Goal: Information Seeking & Learning: Find specific fact

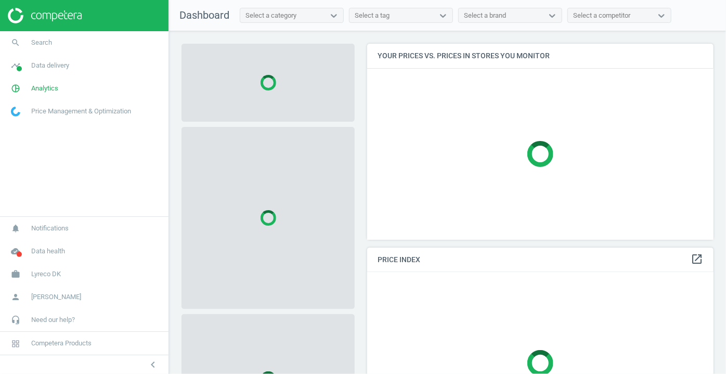
scroll to position [210, 354]
click at [18, 45] on icon "search" at bounding box center [16, 43] width 20 height 20
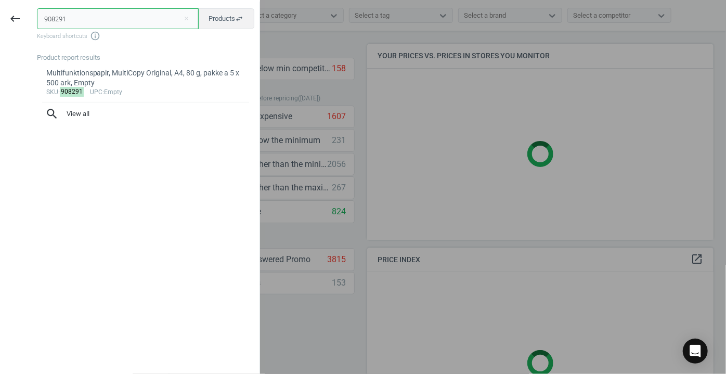
type input "908291"
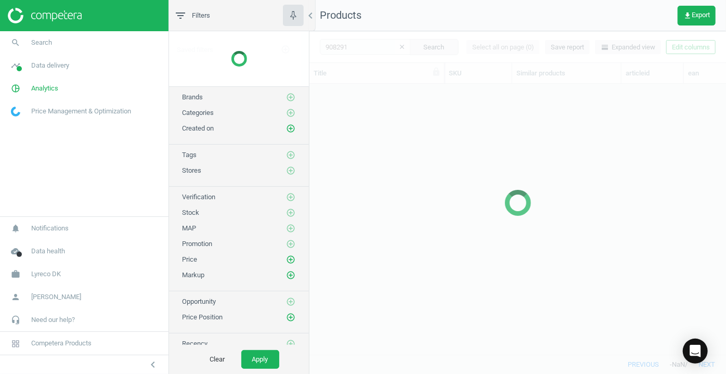
scroll to position [256, 409]
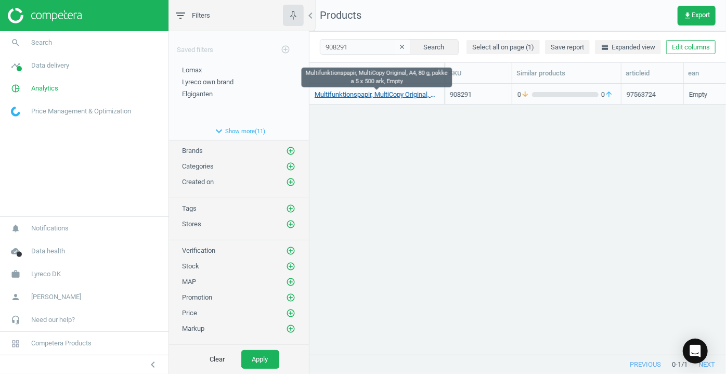
click at [338, 96] on link "Multifunktionspapir, MultiCopy Original, A4, 80 g, pakke a 5 x 500 ark, Empty" at bounding box center [377, 94] width 124 height 9
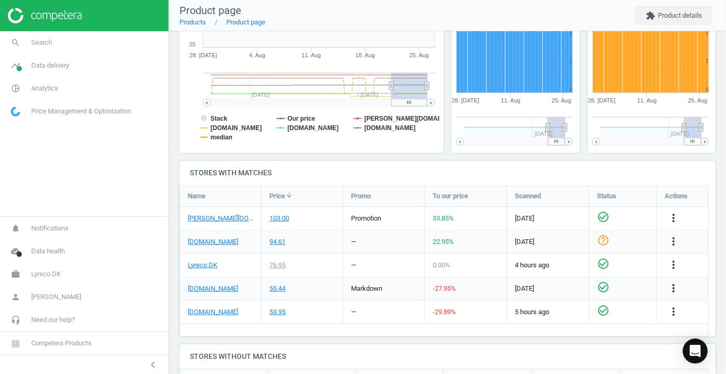
scroll to position [236, 0]
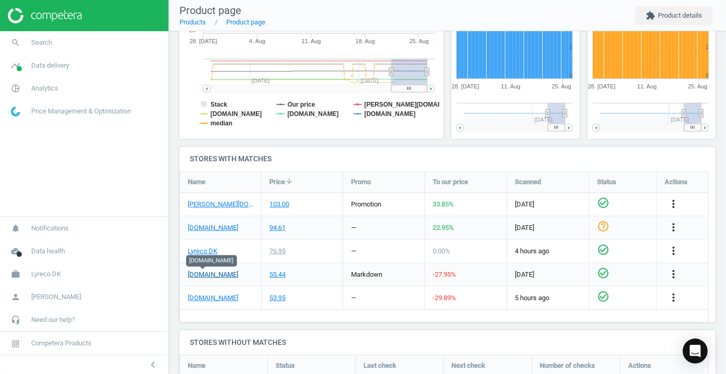
click at [211, 273] on link "[DOMAIN_NAME]" at bounding box center [213, 274] width 50 height 9
click at [198, 206] on link "[PERSON_NAME][DOMAIN_NAME]" at bounding box center [221, 204] width 66 height 9
click at [195, 21] on link "Products" at bounding box center [192, 22] width 27 height 8
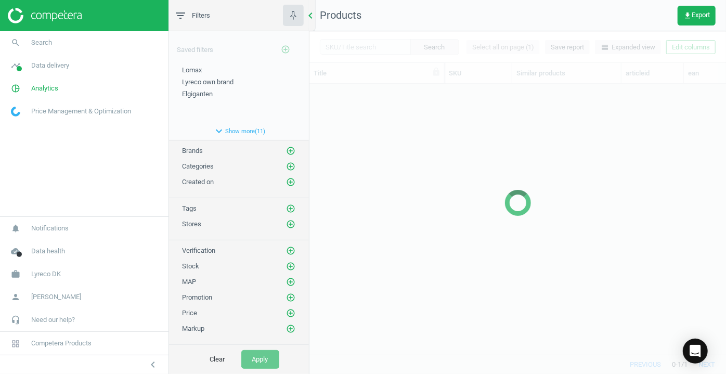
scroll to position [256, 409]
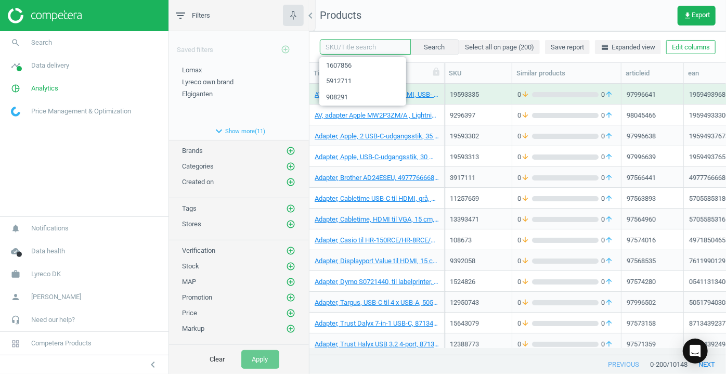
click at [352, 47] on input "text" at bounding box center [365, 47] width 91 height 16
type input "908291"
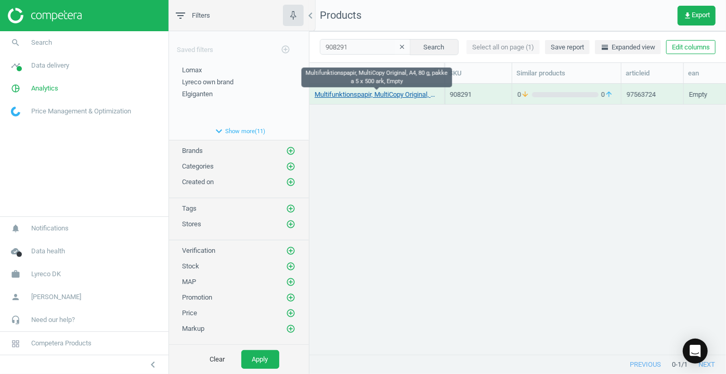
click at [359, 95] on link "Multifunktionspapir, MultiCopy Original, A4, 80 g, pakke a 5 x 500 ark, Empty" at bounding box center [377, 94] width 124 height 9
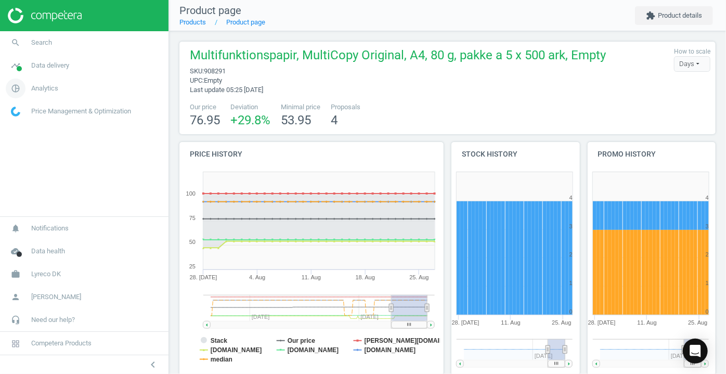
click at [15, 86] on icon "pie_chart_outlined" at bounding box center [16, 89] width 20 height 20
click at [20, 70] on span at bounding box center [19, 68] width 5 height 5
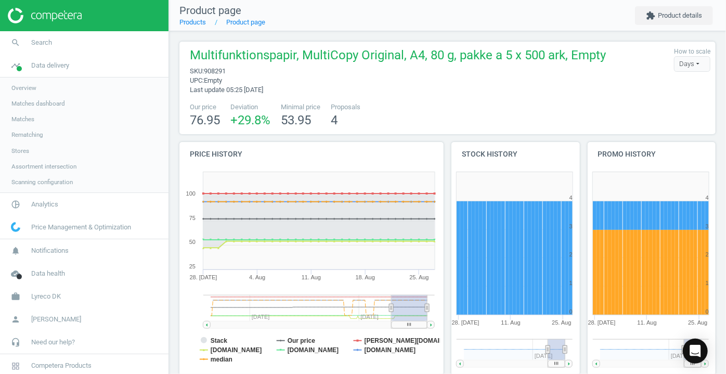
click at [19, 149] on span "Stores" at bounding box center [20, 151] width 18 height 8
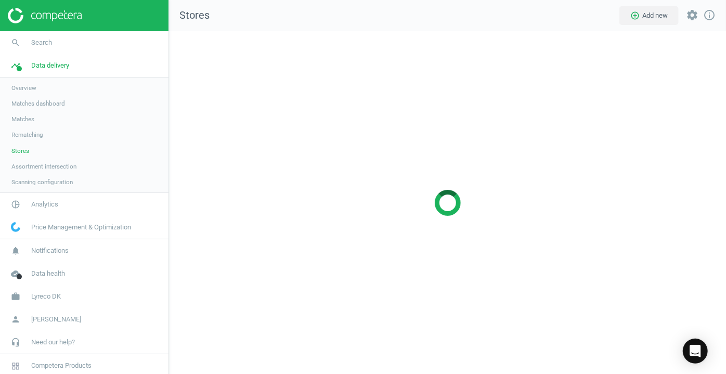
scroll to position [358, 572]
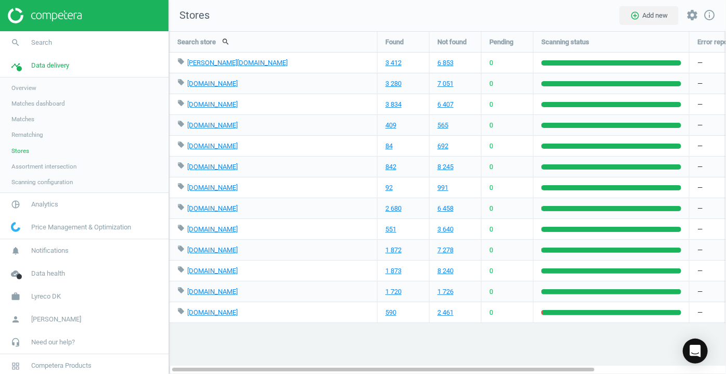
click at [53, 167] on span "Assortment intersection" at bounding box center [43, 166] width 65 height 8
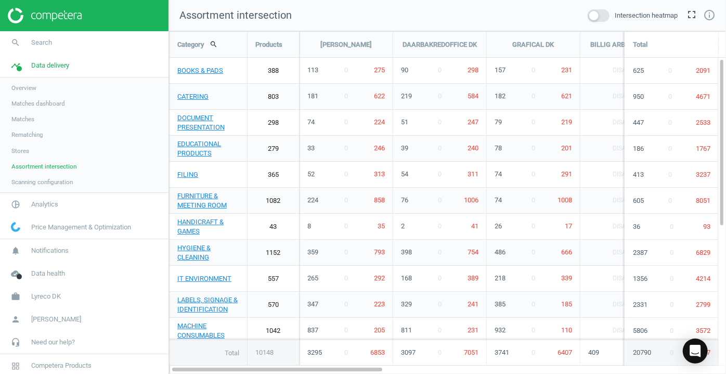
scroll to position [358, 572]
click at [606, 15] on span at bounding box center [599, 15] width 22 height 12
click at [0, 0] on input "checkbox" at bounding box center [0, 0] width 0 height 0
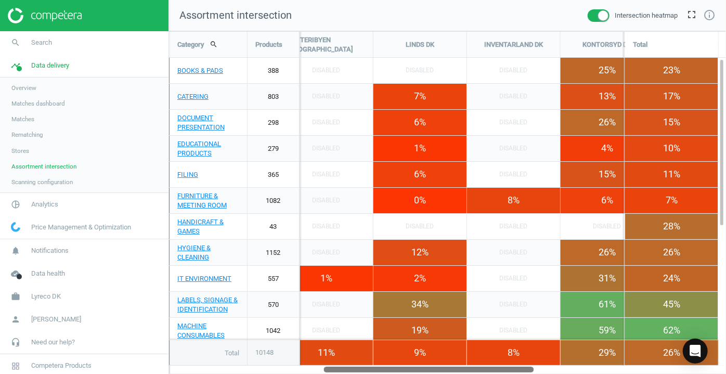
drag, startPoint x: 334, startPoint y: 371, endPoint x: 483, endPoint y: 370, distance: 148.8
click at [483, 370] on div at bounding box center [429, 369] width 210 height 9
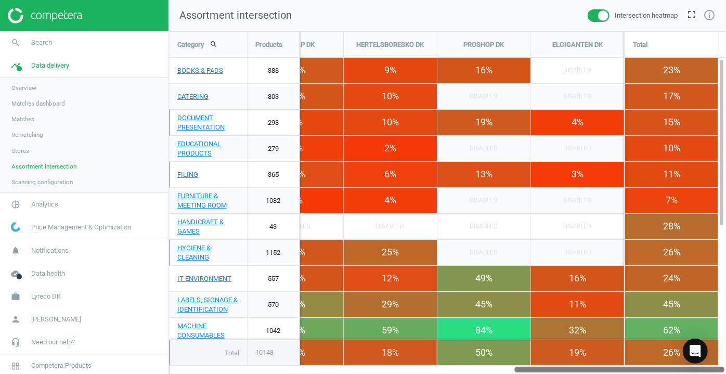
drag, startPoint x: 515, startPoint y: 370, endPoint x: 717, endPoint y: 341, distance: 204.0
click at [717, 341] on div "Category search Products [PERSON_NAME] DAARBAKREDOFFICE DK GRAFICAL [PERSON_NAM…" at bounding box center [447, 202] width 557 height 343
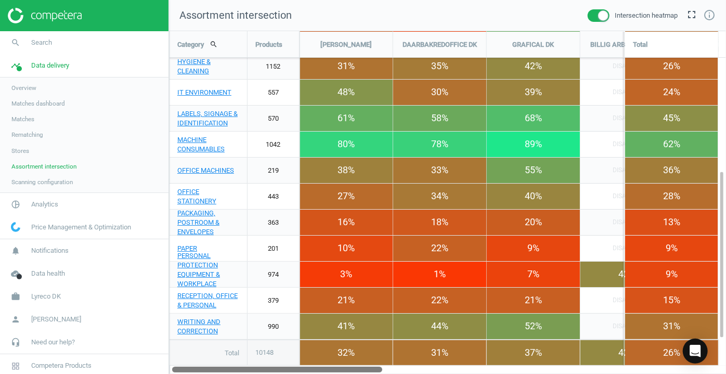
drag, startPoint x: 616, startPoint y: 369, endPoint x: 347, endPoint y: 391, distance: 269.8
click at [347, 374] on html "Group 2 Created with Sketch. ic/cloud_download/grey600 Created with Sketch. gra…" at bounding box center [363, 187] width 726 height 374
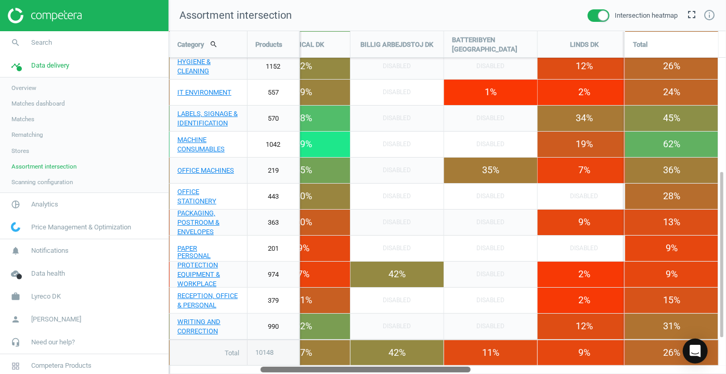
drag, startPoint x: 377, startPoint y: 370, endPoint x: 463, endPoint y: 373, distance: 86.4
click at [463, 373] on div at bounding box center [366, 369] width 210 height 9
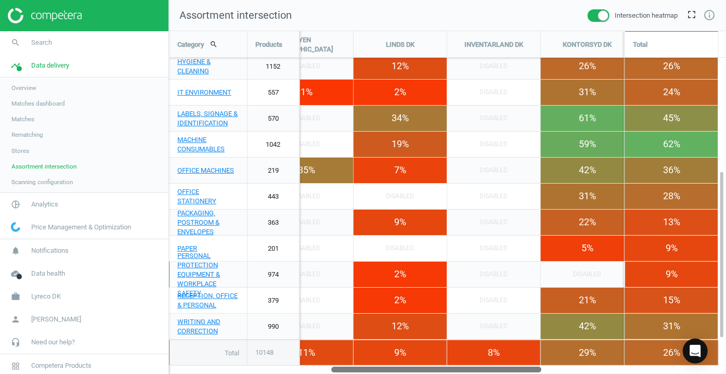
drag, startPoint x: 456, startPoint y: 370, endPoint x: 527, endPoint y: 363, distance: 71.1
click at [527, 363] on div "Category search Products [PERSON_NAME] DAARBAKREDOFFICE DK GRAFICAL [PERSON_NAM…" at bounding box center [447, 202] width 557 height 343
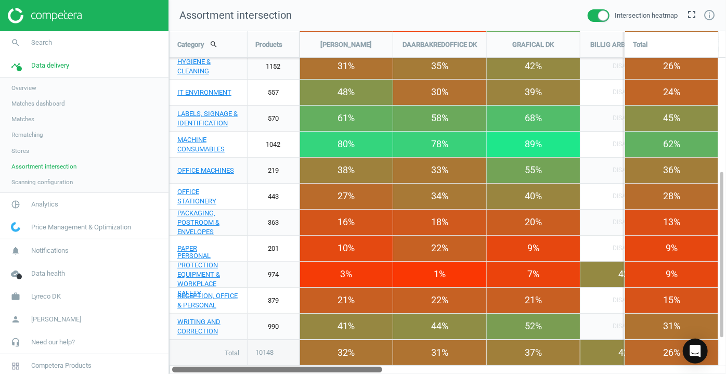
drag, startPoint x: 521, startPoint y: 370, endPoint x: 324, endPoint y: 379, distance: 197.9
click at [324, 374] on html "Group 2 Created with Sketch. ic/cloud_download/grey600 Created with Sketch. gra…" at bounding box center [363, 187] width 726 height 374
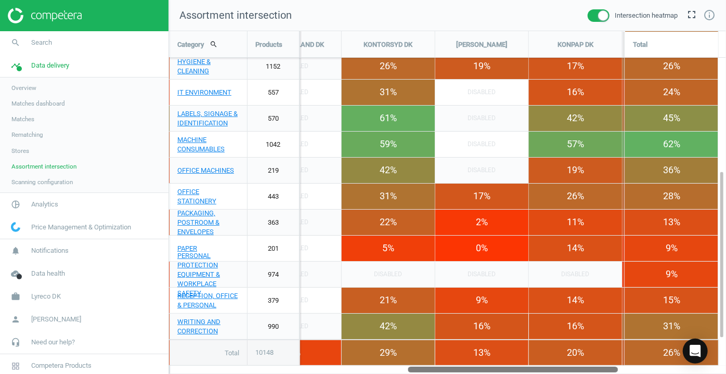
drag, startPoint x: 364, startPoint y: 368, endPoint x: 598, endPoint y: 338, distance: 236.5
click at [598, 338] on div "Category search Products [PERSON_NAME] DAARBAKREDOFFICE DK GRAFICAL [PERSON_NAM…" at bounding box center [447, 202] width 557 height 343
click at [492, 249] on div "0%" at bounding box center [481, 248] width 93 height 25
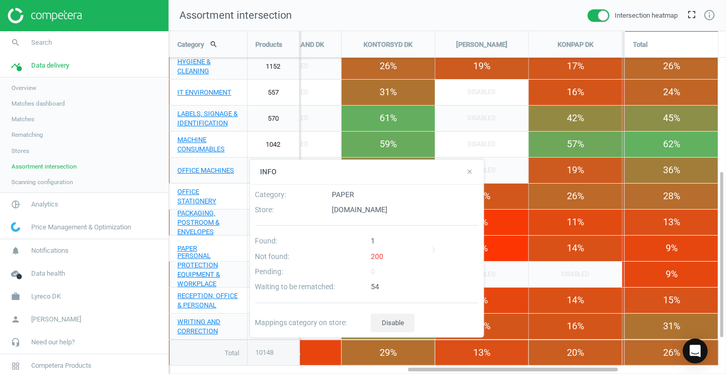
click at [467, 174] on icon "close" at bounding box center [469, 171] width 7 height 7
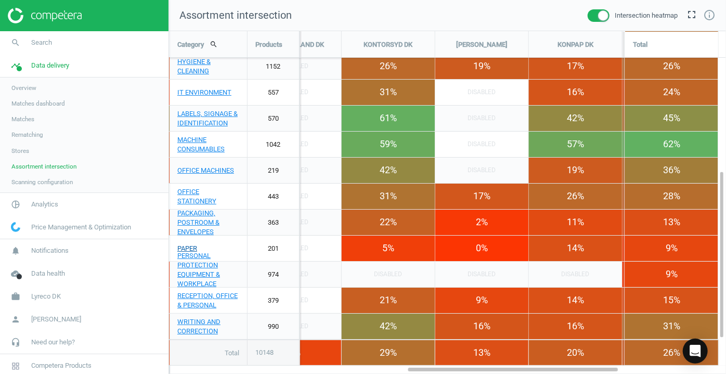
click at [186, 249] on link "PAPER" at bounding box center [209, 249] width 78 height 26
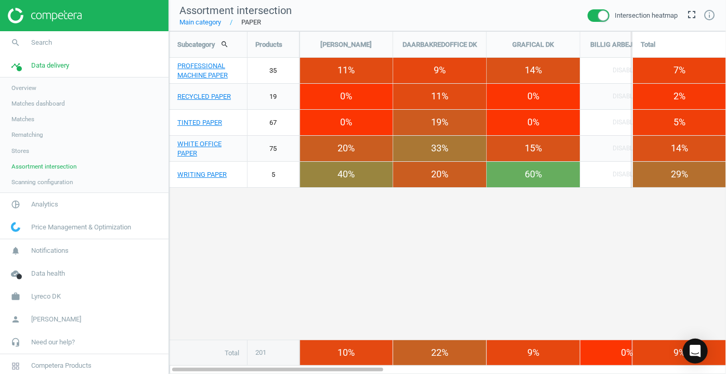
scroll to position [358, 572]
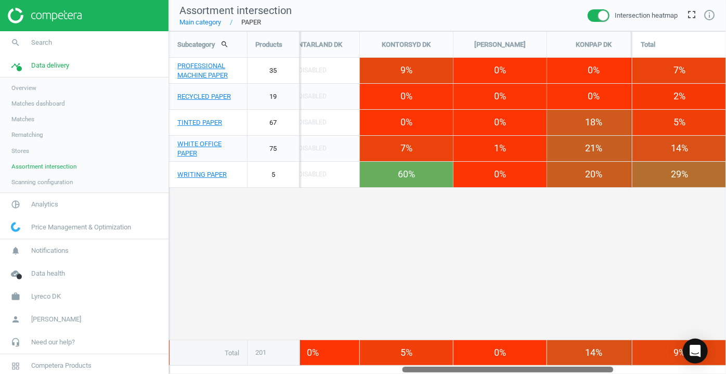
drag, startPoint x: 351, startPoint y: 373, endPoint x: 579, endPoint y: 358, distance: 228.3
click at [579, 358] on div "Subcategory search Products [PERSON_NAME] DAARBAKREDOFFICE DK GRAFICAL [PERSON_…" at bounding box center [447, 202] width 557 height 343
click at [185, 147] on link "WHITE OFFICE PAPER" at bounding box center [209, 149] width 78 height 26
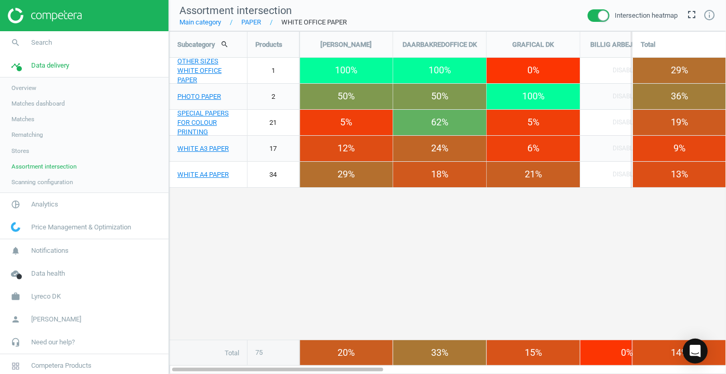
scroll to position [358, 572]
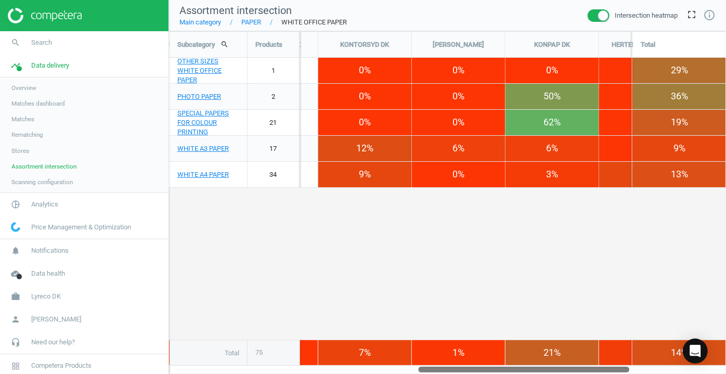
drag, startPoint x: 352, startPoint y: 370, endPoint x: 598, endPoint y: 363, distance: 246.2
click at [598, 363] on div "Subcategory search Products [PERSON_NAME] DAARBAKREDOFFICE DK GRAFICAL [PERSON_…" at bounding box center [447, 202] width 557 height 343
click at [190, 147] on link "WHITE A3 PAPER" at bounding box center [209, 149] width 78 height 26
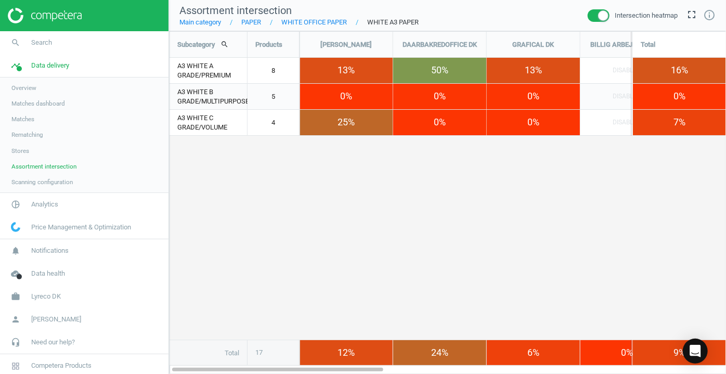
scroll to position [358, 572]
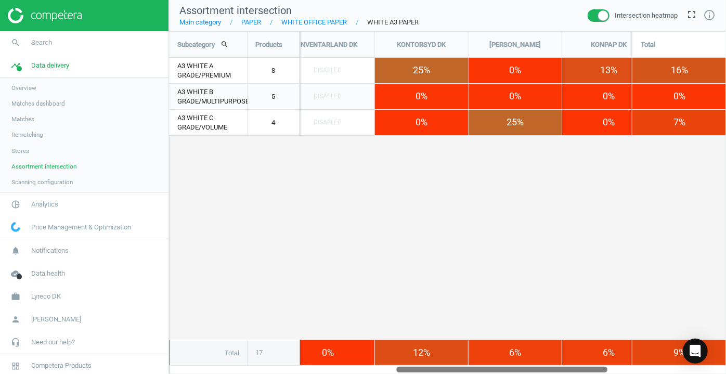
drag, startPoint x: 377, startPoint y: 370, endPoint x: 545, endPoint y: 325, distance: 173.9
click at [601, 362] on div "Subcategory search Products [PERSON_NAME] DAARBAKREDOFFICE DK GRAFICAL [PERSON_…" at bounding box center [447, 202] width 557 height 343
click at [211, 128] on div "A3 WHITE C GRADE/VOLUME" at bounding box center [209, 123] width 78 height 26
click at [18, 119] on span "Matches" at bounding box center [22, 119] width 23 height 8
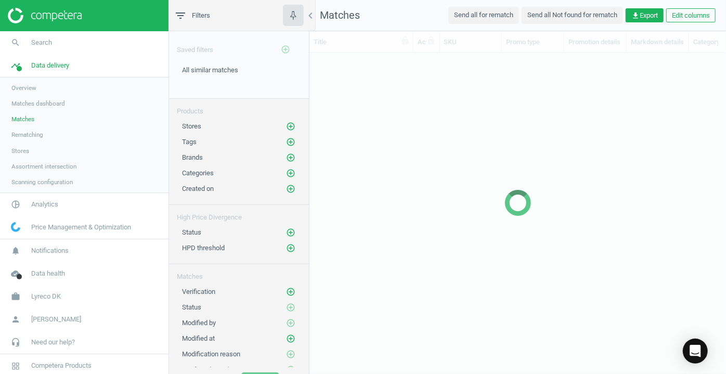
scroll to position [288, 409]
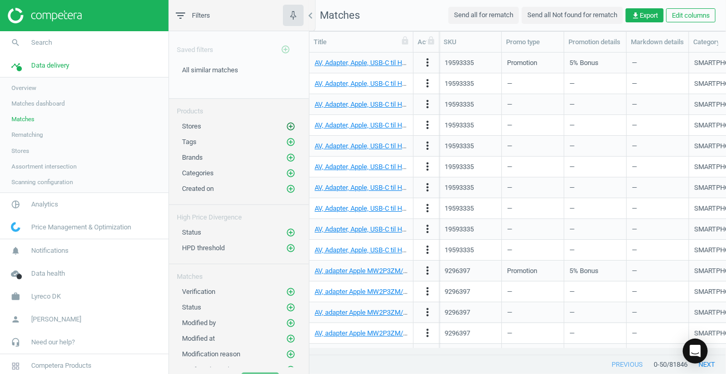
click at [286, 125] on icon "add_circle_outline" at bounding box center [290, 126] width 9 height 9
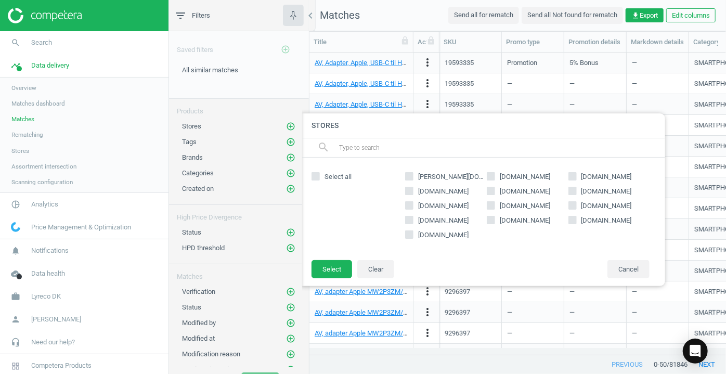
click at [573, 208] on input "[DOMAIN_NAME]" at bounding box center [572, 205] width 7 height 7
checkbox input "true"
click at [343, 273] on button "Select" at bounding box center [332, 269] width 41 height 19
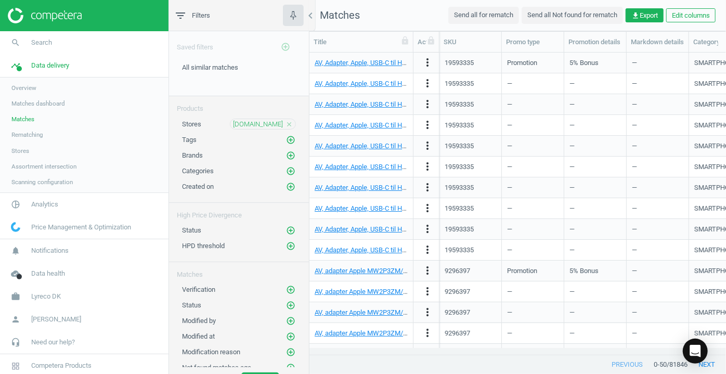
scroll to position [0, 0]
click at [286, 172] on icon "add_circle_outline" at bounding box center [290, 173] width 9 height 9
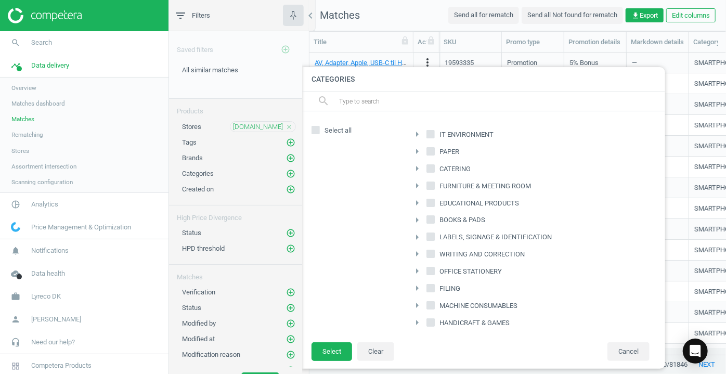
click at [430, 151] on input "PAPER" at bounding box center [431, 151] width 7 height 7
checkbox input "true"
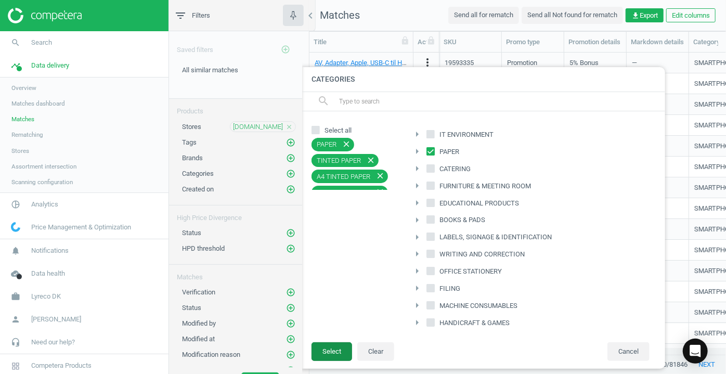
click at [325, 355] on button "Select" at bounding box center [332, 351] width 41 height 19
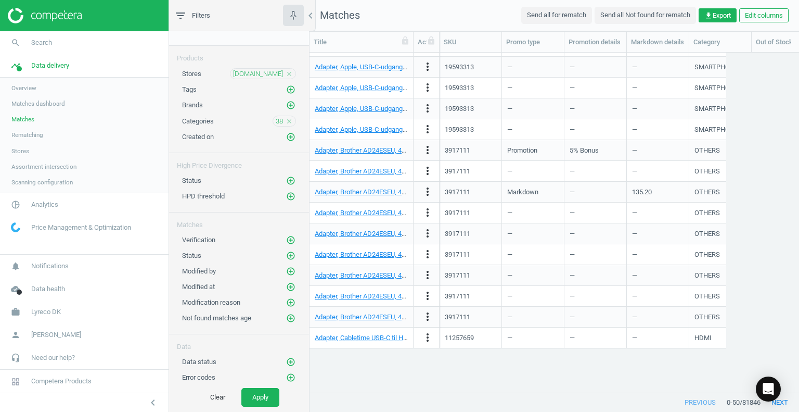
scroll to position [324, 482]
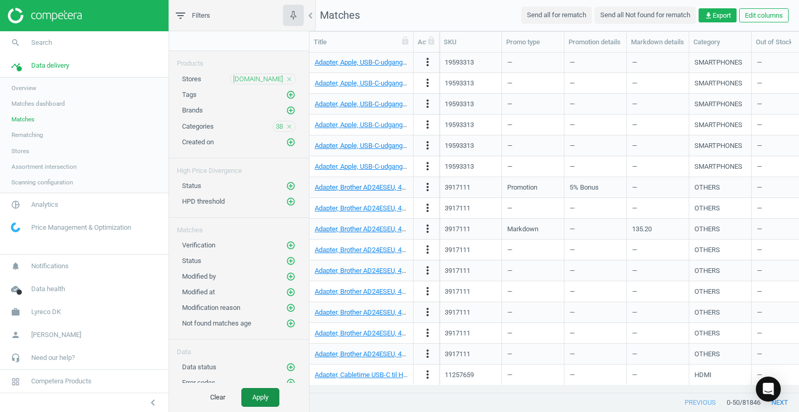
click at [252, 374] on button "Apply" at bounding box center [260, 397] width 38 height 19
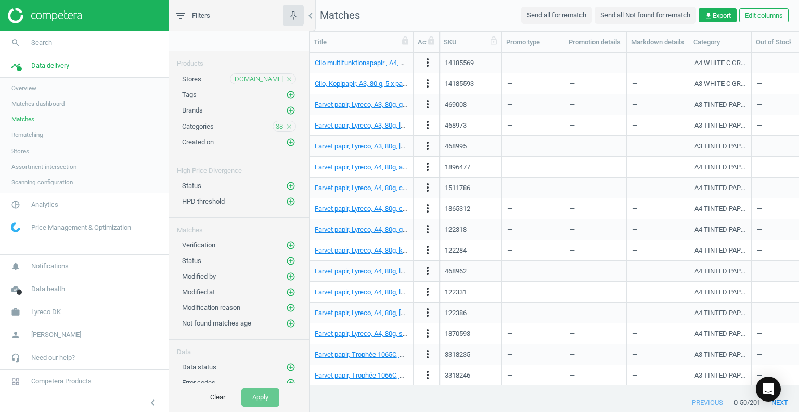
click at [454, 42] on div "SKU" at bounding box center [471, 41] width 54 height 9
click at [481, 42] on div "SKU" at bounding box center [471, 41] width 54 height 9
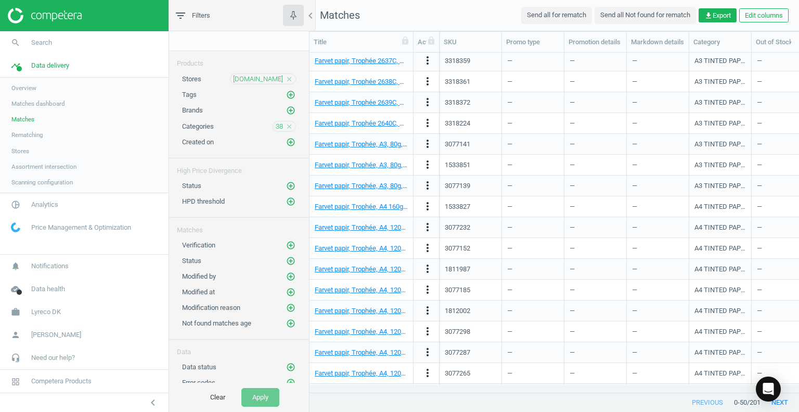
scroll to position [708, 0]
click at [726, 374] on button "next" at bounding box center [780, 402] width 39 height 19
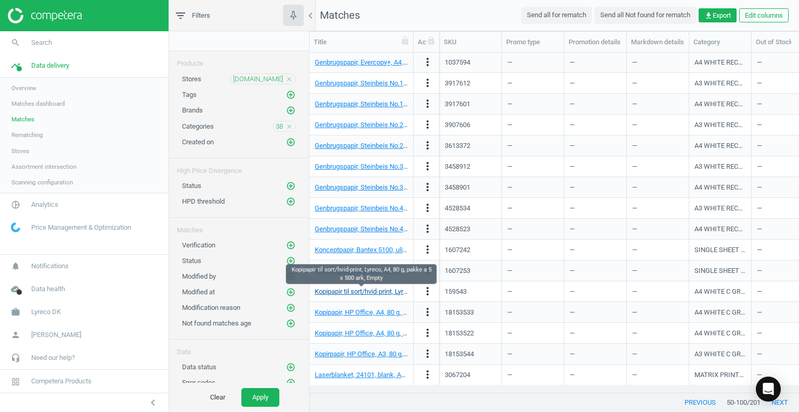
click at [377, 291] on link "Kopipapir til sort/hvid-print, Lyreco, A4, 80 g, pakke a 5 x 500 ark, Empty" at bounding box center [418, 291] width 207 height 8
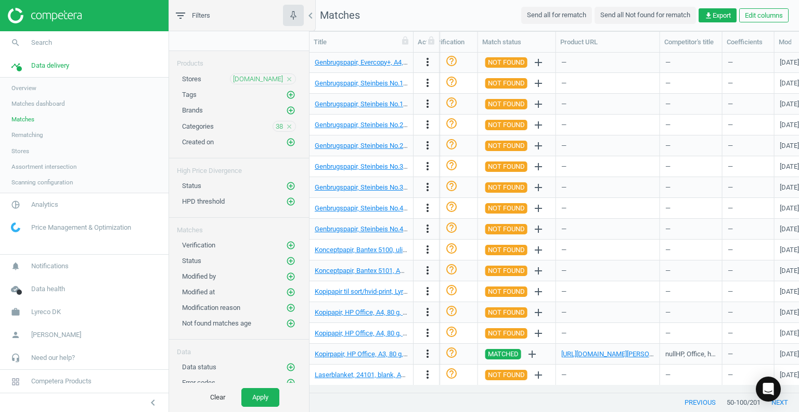
scroll to position [0, 1179]
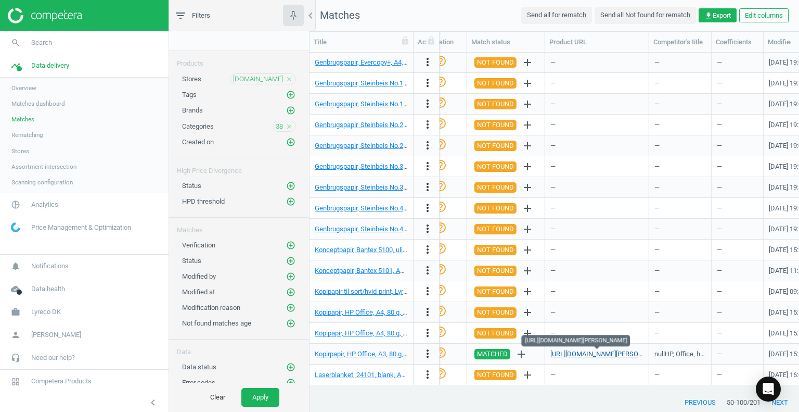
click at [614, 355] on link "[URL][DOMAIN_NAME][PERSON_NAME]" at bounding box center [608, 354] width 116 height 8
